Goal: Complete application form: Complete application form

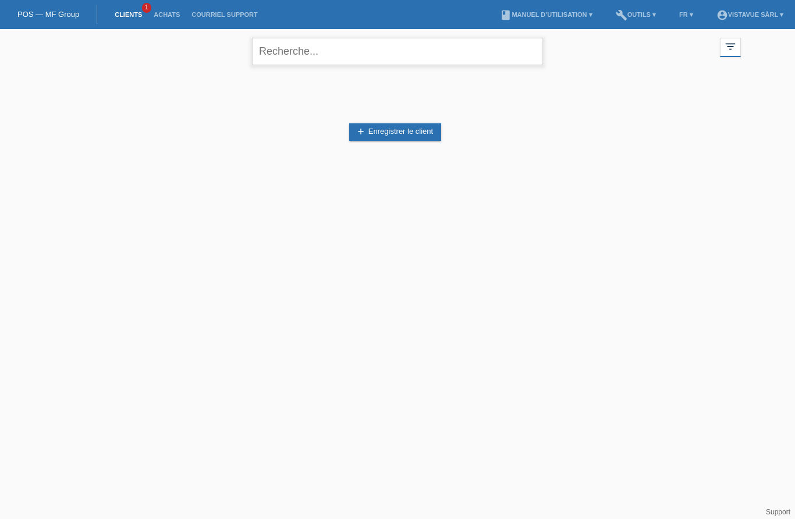
click at [301, 52] on input "text" at bounding box center [397, 51] width 291 height 27
type input "Djibril"
click at [426, 137] on link "add Enregistrer le client" at bounding box center [395, 131] width 92 height 17
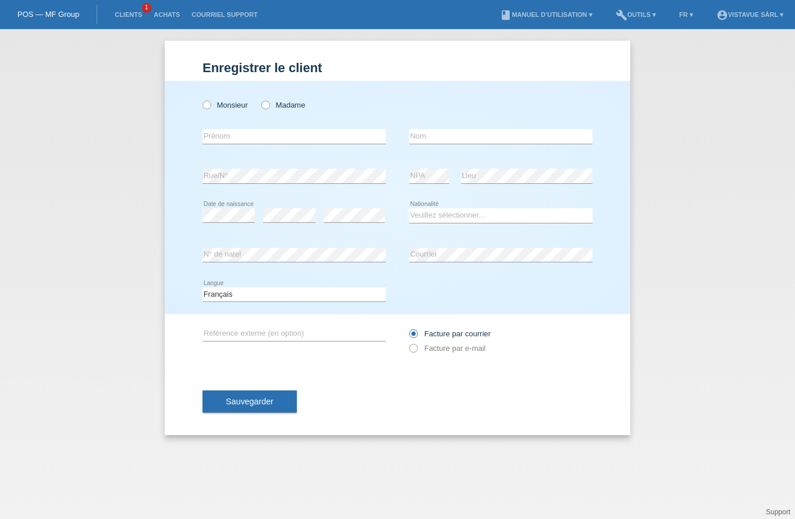
click at [212, 106] on label "Monsieur" at bounding box center [225, 105] width 45 height 9
click at [210, 106] on input "Monsieur" at bounding box center [207, 105] width 8 height 8
radio input "true"
click at [323, 144] on input "text" at bounding box center [294, 136] width 183 height 15
type input "[PERSON_NAME]"
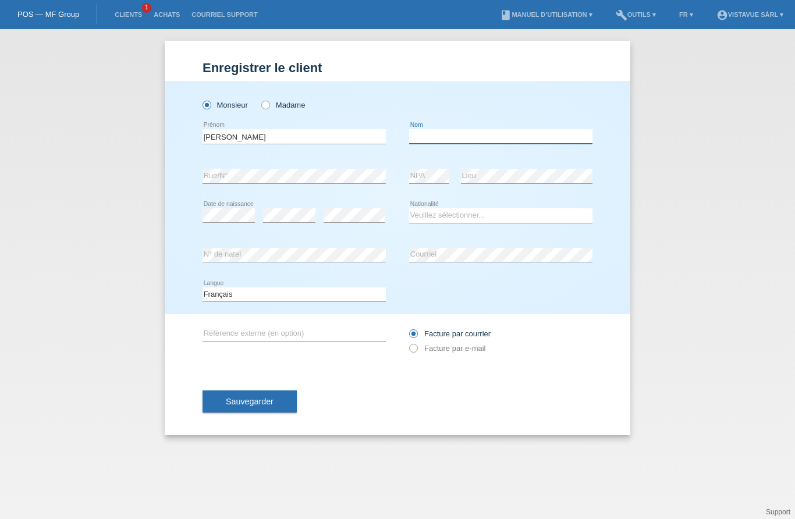
click at [458, 136] on input "text" at bounding box center [500, 136] width 183 height 15
type input "[PERSON_NAME]"
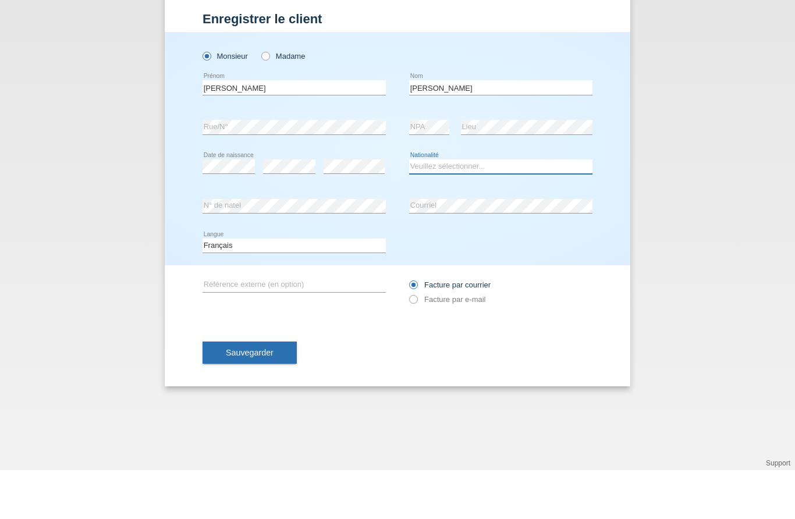
click at [466, 208] on select "Veuillez sélectionner... Suisse Allemagne Autriche Liechtenstein ------------ A…" at bounding box center [500, 215] width 183 height 14
select select "SO"
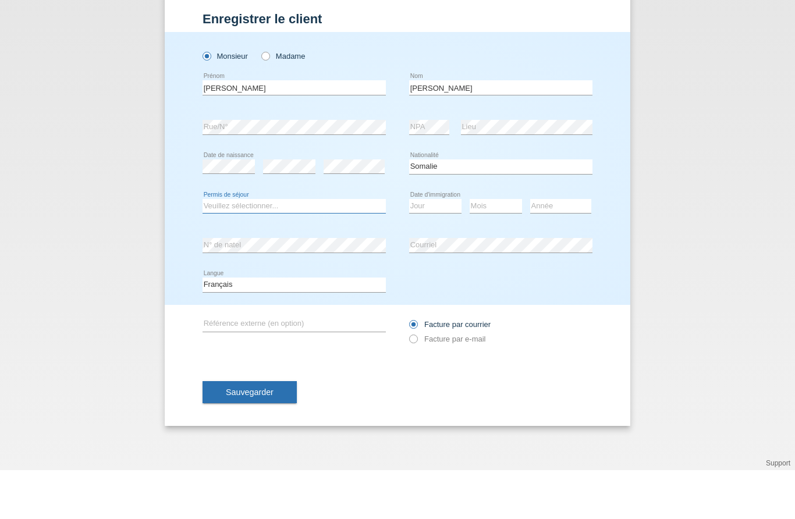
click at [269, 248] on select "Veuillez sélectionner... C B B - Statut de réfugié Autre" at bounding box center [294, 255] width 183 height 14
select select "B"
click at [440, 248] on select "Jour 01 02 03 04 05 06 07 08 09 10 11" at bounding box center [435, 255] width 52 height 14
select select "06"
click at [504, 248] on select "Mois 01 02 03 04 05 06 07 08 09 10 11" at bounding box center [496, 255] width 52 height 14
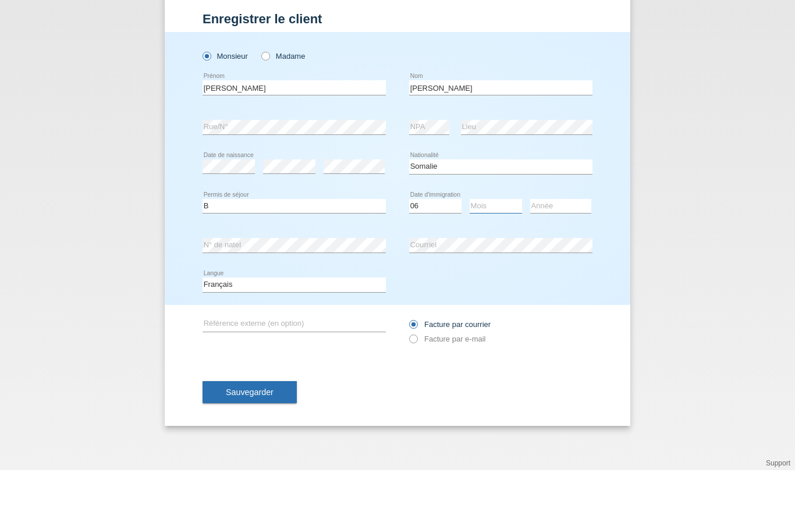
select select "05"
click at [562, 248] on select "Année 2025 2024 2023 2022 2021 2020 2019 2018 2017 2016 2015 2014 2013 2012 201…" at bounding box center [560, 255] width 61 height 14
select select "2000"
click at [256, 437] on span "Sauvegarder" at bounding box center [250, 441] width 48 height 9
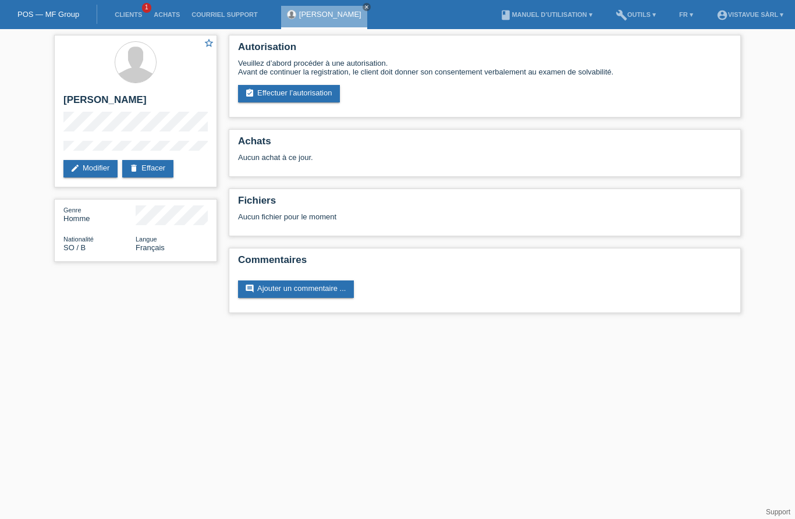
click at [310, 91] on link "assignment_turned_in Effectuer l’autorisation" at bounding box center [289, 93] width 102 height 17
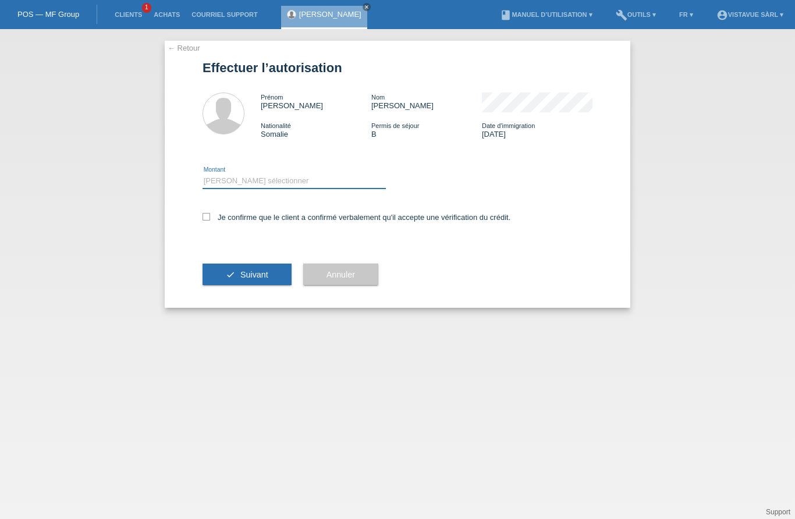
click at [288, 184] on select "Veuillez sélectionner CHF 1.00 - CHF 499.00 CHF 500.00 - CHF 1'999.00 CHF 2'000…" at bounding box center [294, 181] width 183 height 14
select select "1"
click at [212, 217] on label "Je confirme que le client a confirmé verbalement qu'il accepte une vérification…" at bounding box center [357, 217] width 308 height 9
click at [210, 217] on input "Je confirme que le client a confirmé verbalement qu'il accepte une vérification…" at bounding box center [207, 217] width 8 height 8
checkbox input "true"
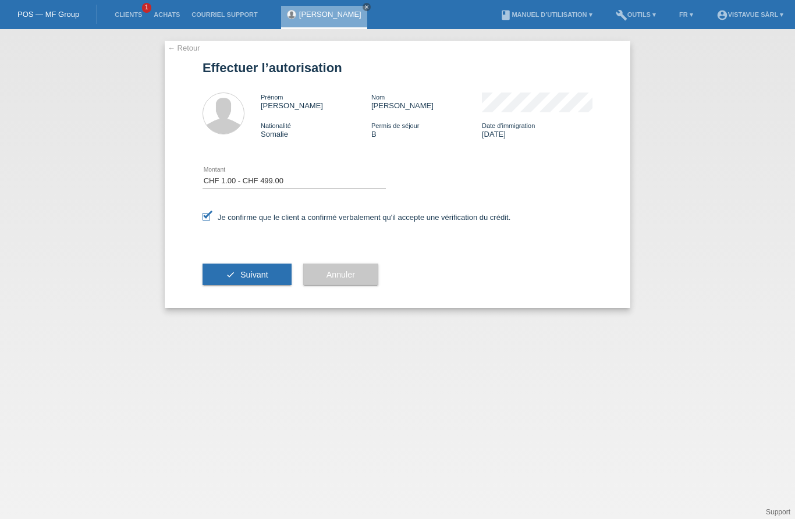
click at [268, 279] on span "Suivant" at bounding box center [254, 274] width 28 height 9
